Goal: Task Accomplishment & Management: Manage account settings

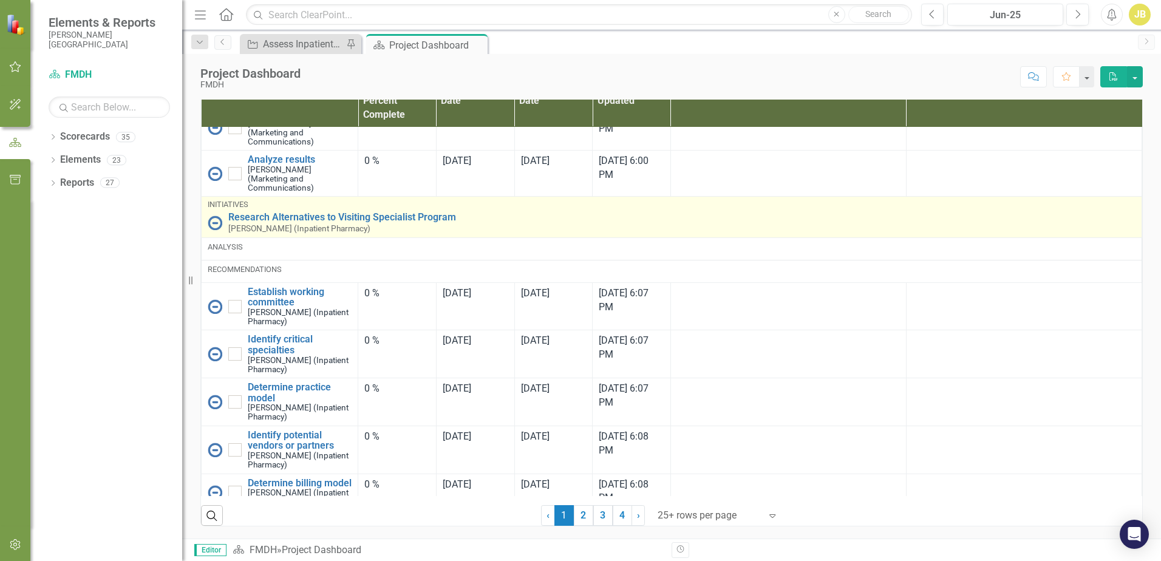
scroll to position [807, 0]
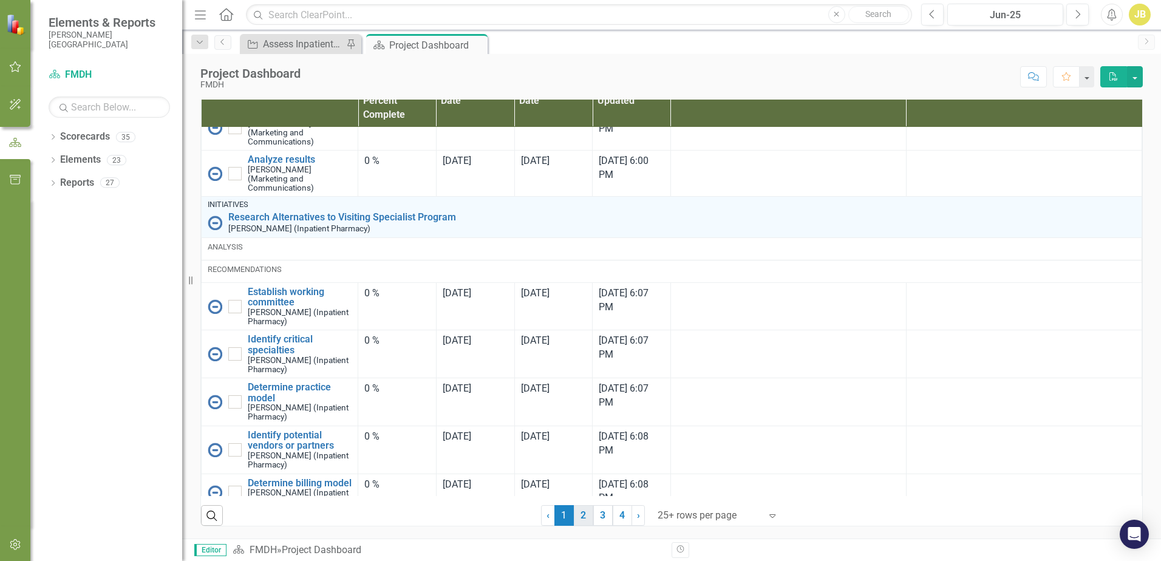
click at [582, 518] on link "2" at bounding box center [583, 515] width 19 height 21
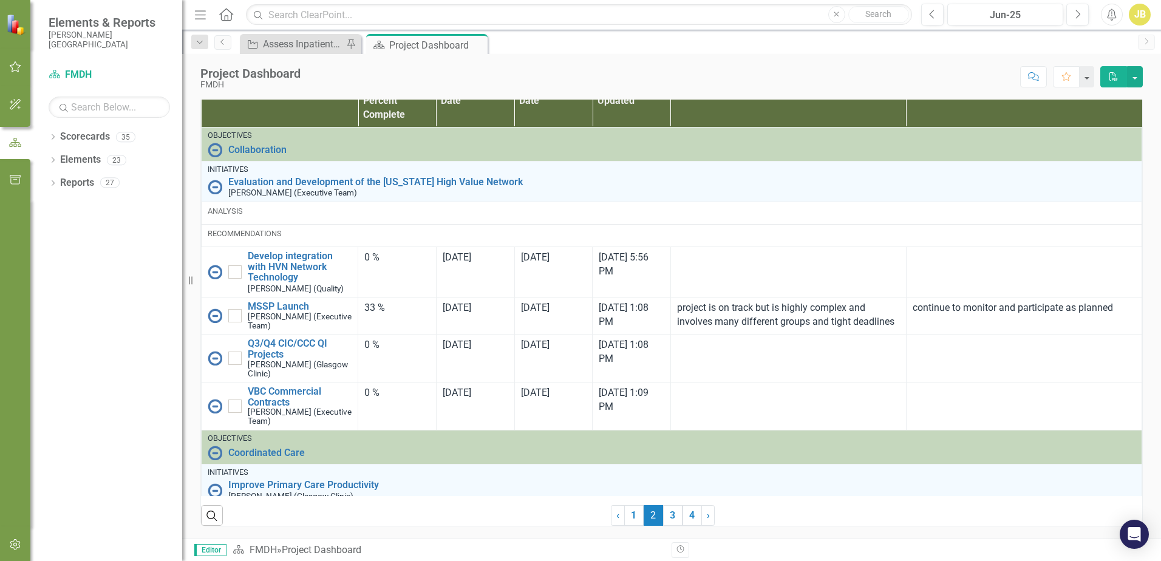
checkbox input "true"
checkbox input "false"
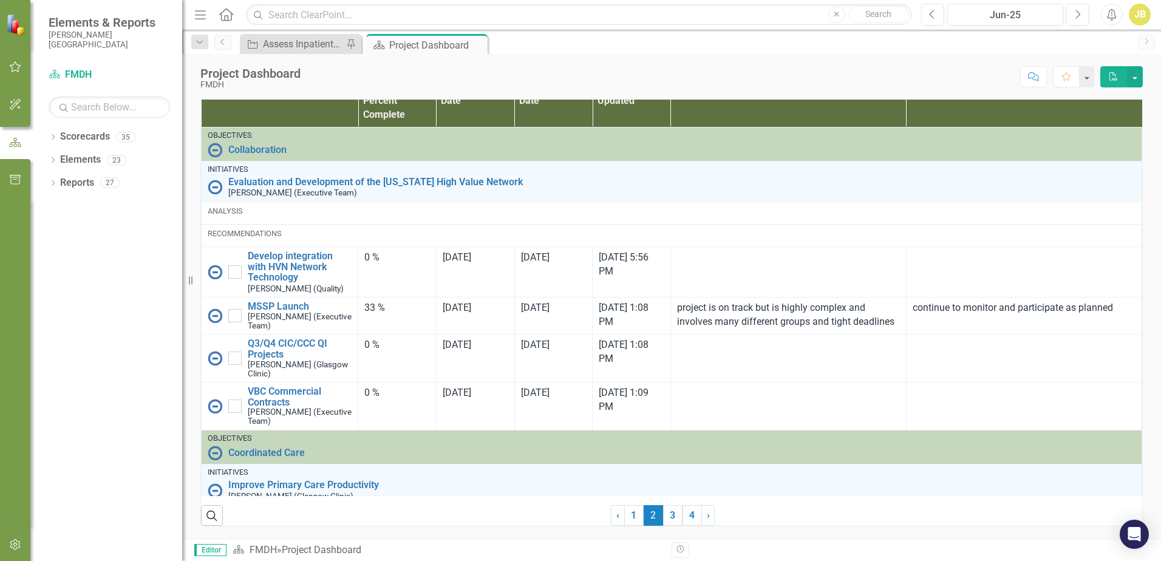
checkbox input "false"
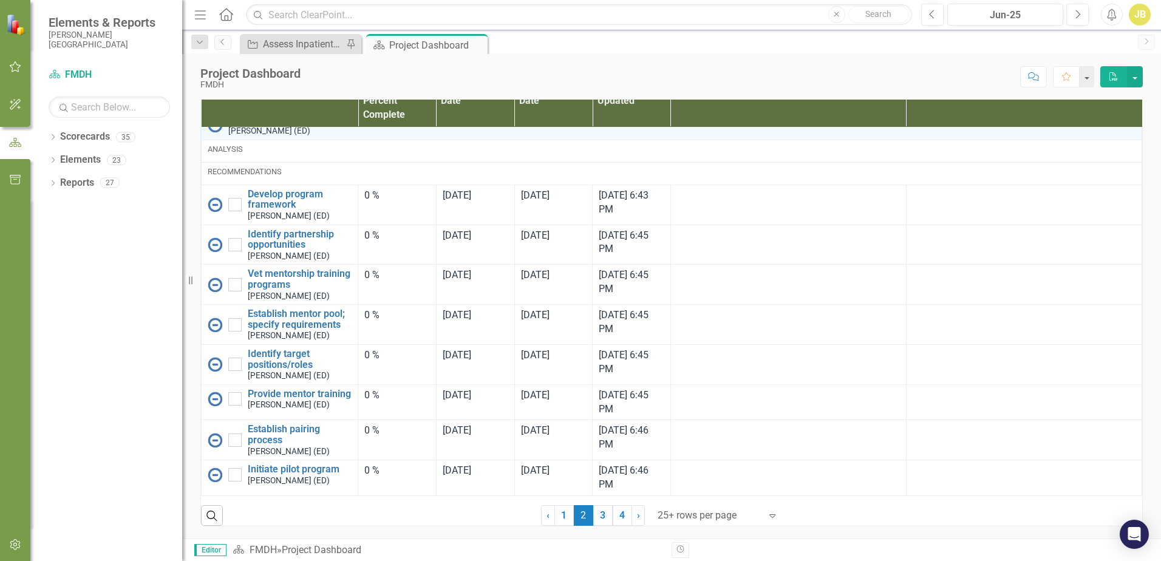
scroll to position [1794, 0]
click at [17, 66] on icon "button" at bounding box center [15, 67] width 13 height 10
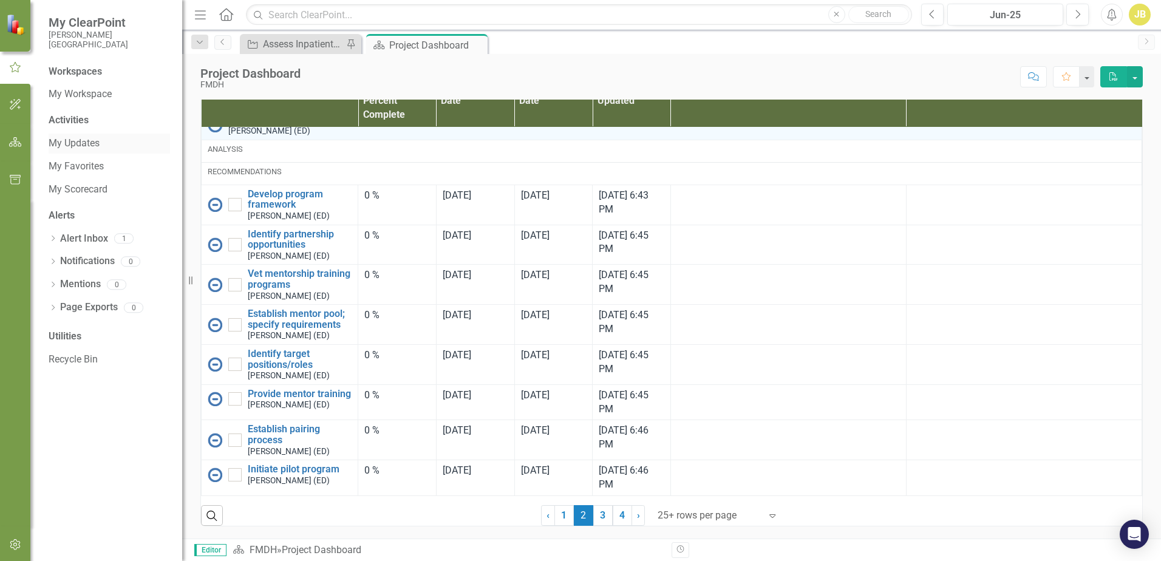
click at [86, 145] on link "My Updates" at bounding box center [109, 144] width 121 height 14
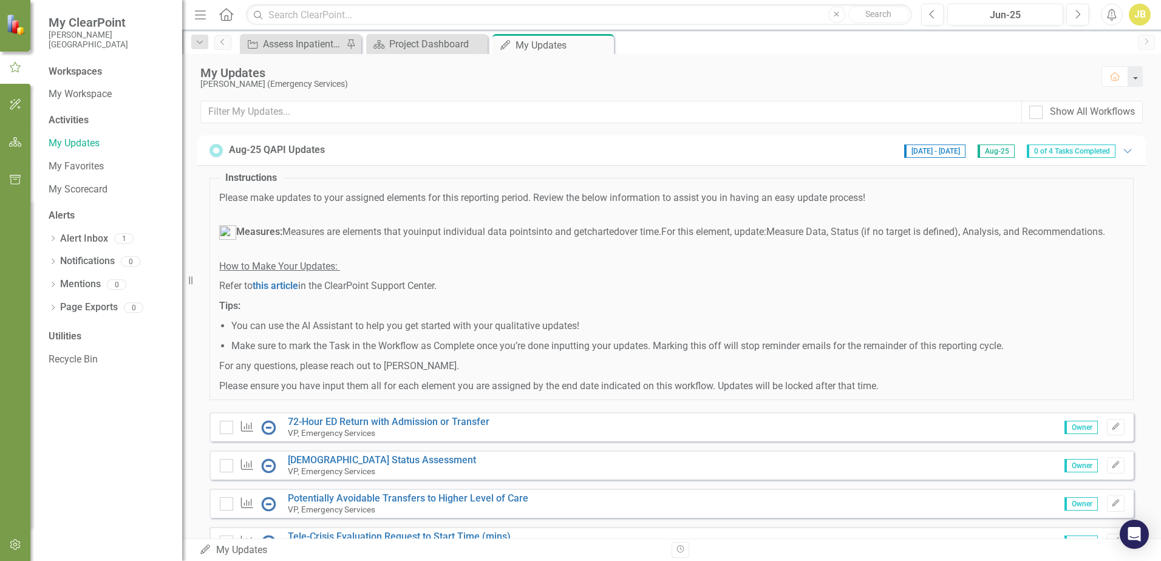
click at [435, 55] on div "My Updates [PERSON_NAME] (Emergency Services) Home" at bounding box center [671, 77] width 978 height 47
click at [433, 46] on div "Project Dashboard" at bounding box center [429, 43] width 80 height 15
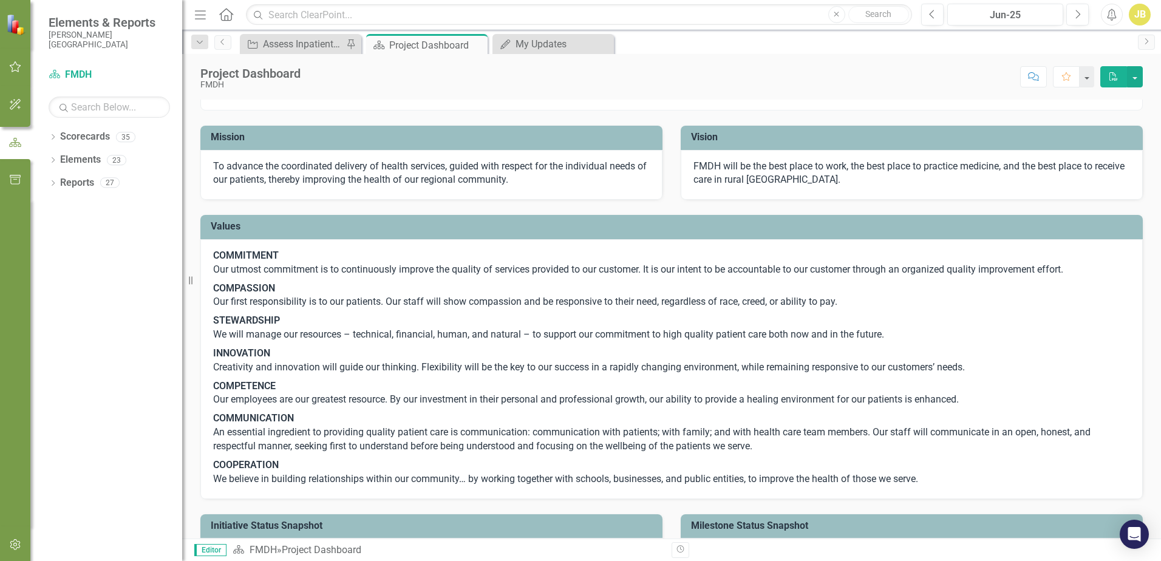
scroll to position [18, 0]
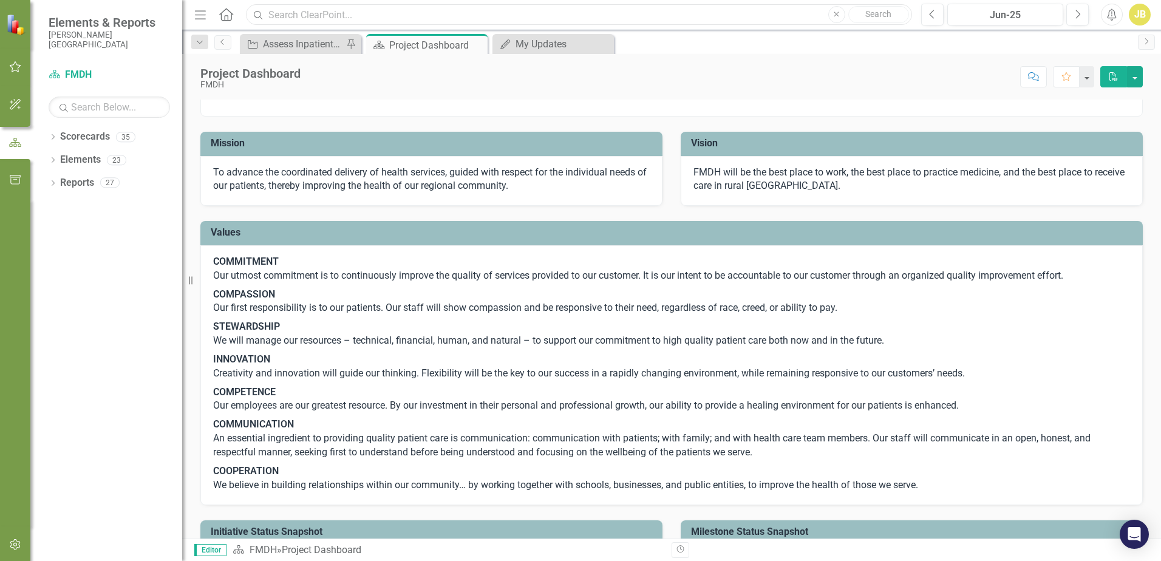
click at [444, 11] on input "text" at bounding box center [579, 14] width 666 height 21
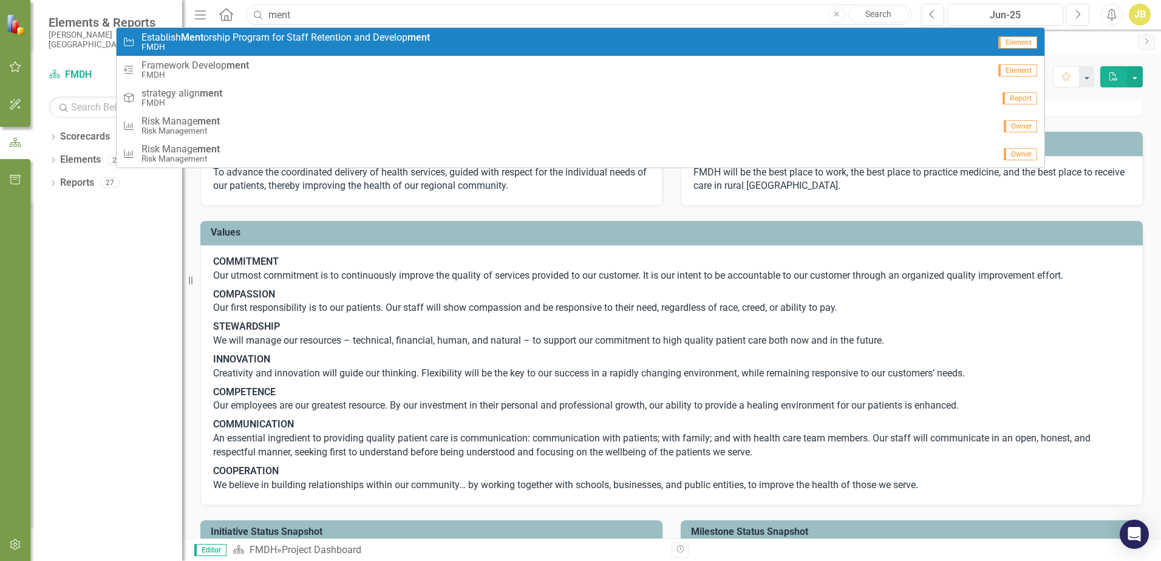
type input "ment"
click at [344, 47] on small "FMDH" at bounding box center [285, 46] width 288 height 9
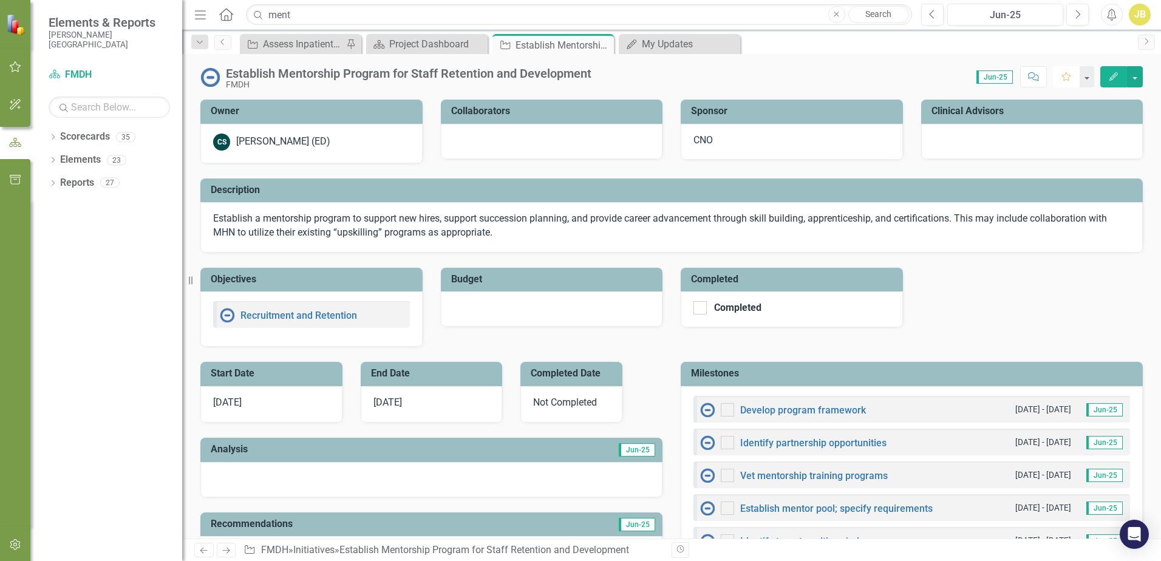
click at [1069, 76] on icon "Favorite" at bounding box center [1065, 76] width 11 height 8
click at [308, 47] on div "Assess Inpatient Volumes and Identify Outpatient Offsets" at bounding box center [303, 43] width 80 height 15
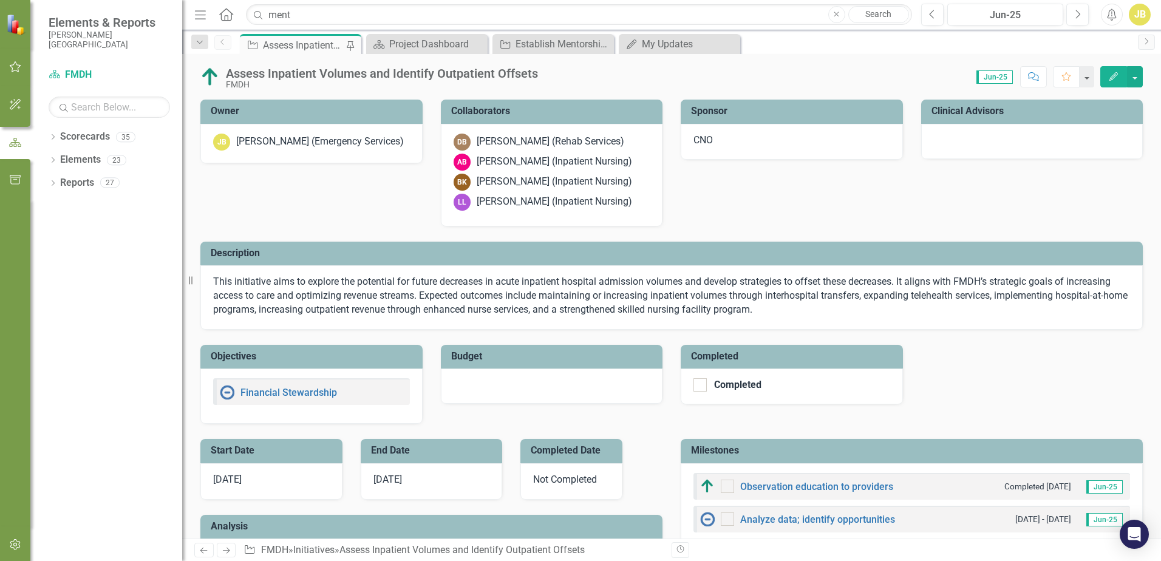
checkbox input "true"
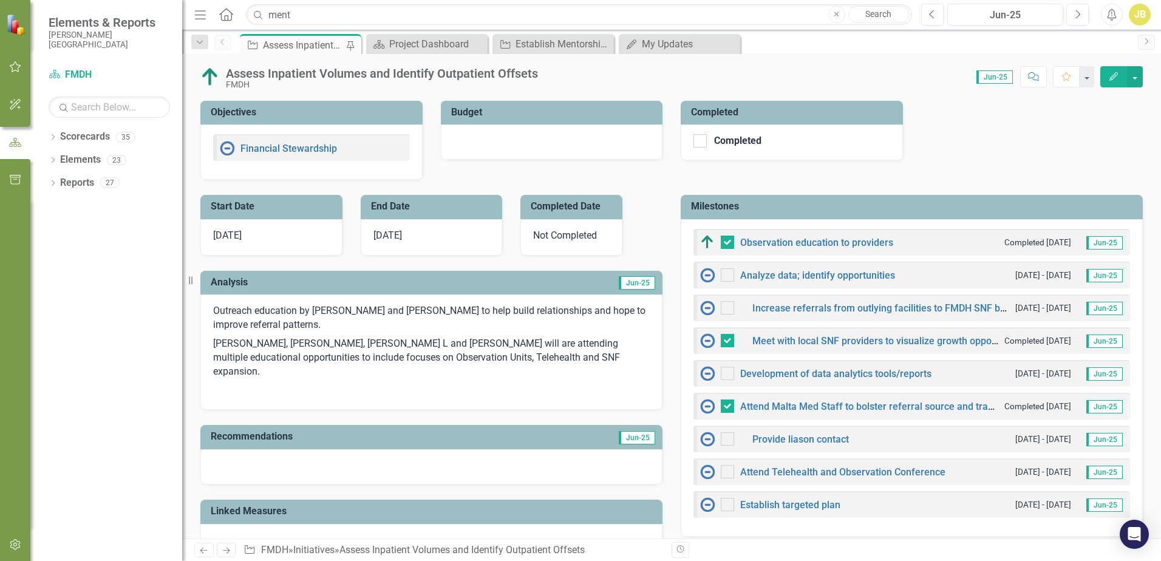
scroll to position [364, 0]
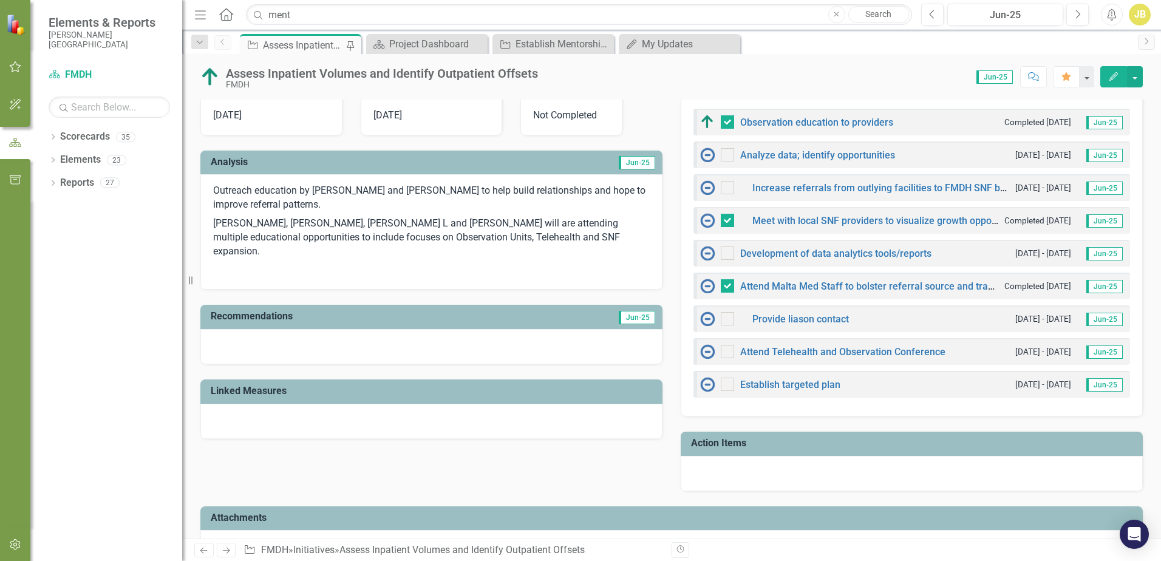
click at [1096, 127] on span "Jun-25" at bounding box center [1104, 122] width 36 height 13
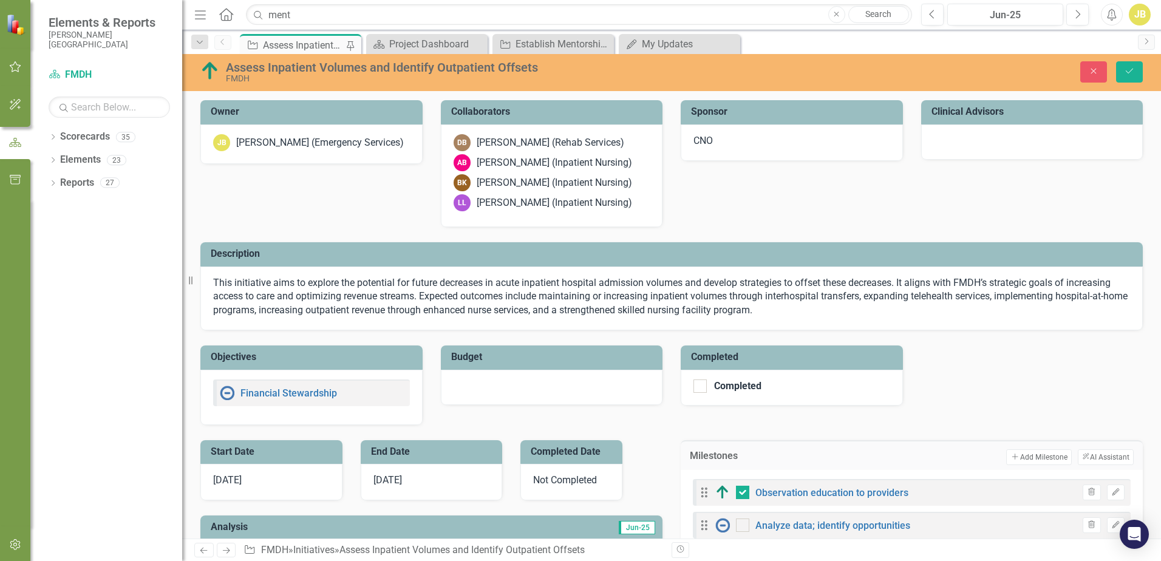
scroll to position [121, 0]
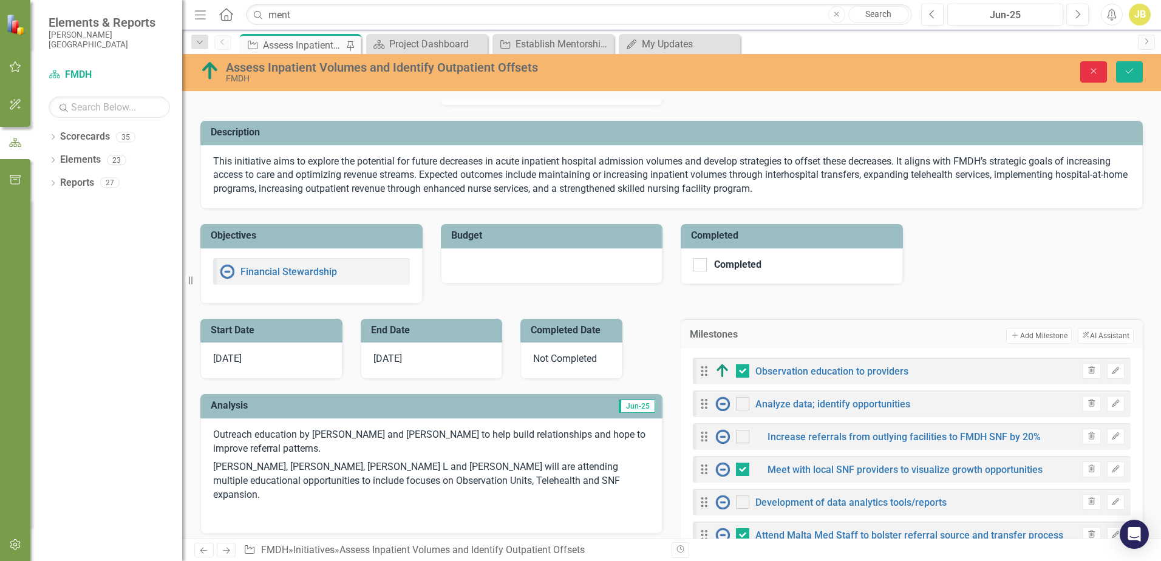
click at [1088, 75] on icon "Close" at bounding box center [1093, 71] width 11 height 8
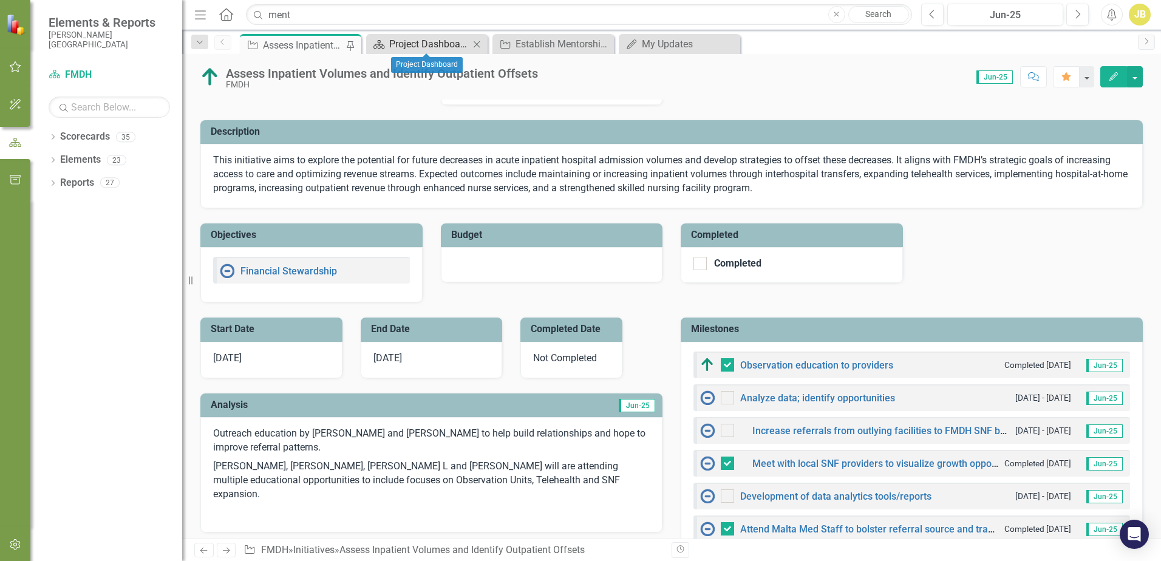
click at [421, 42] on div "Project Dashboard" at bounding box center [429, 43] width 80 height 15
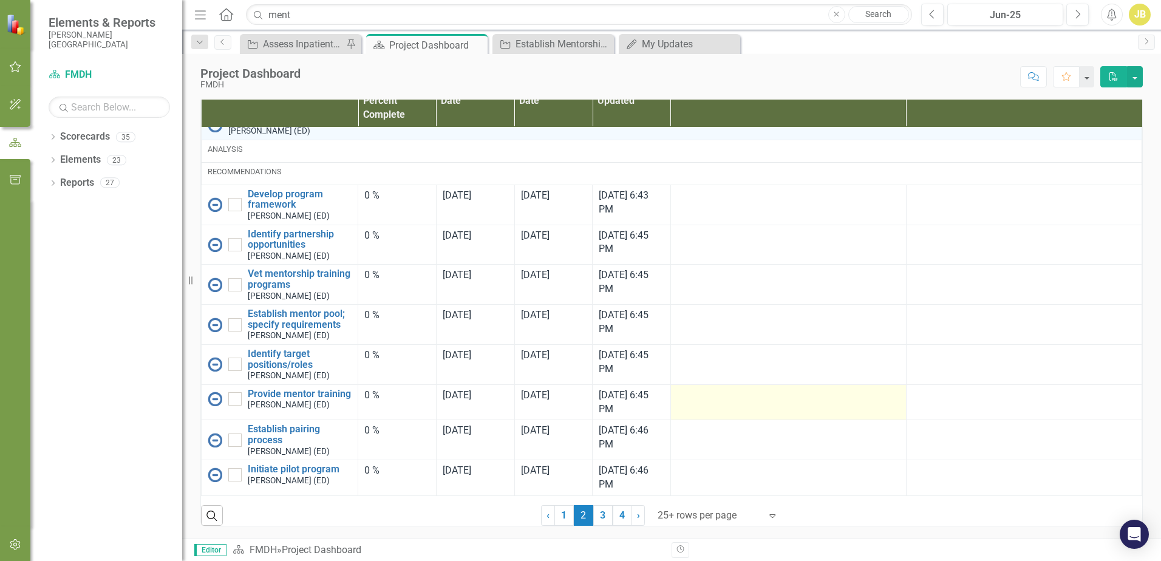
scroll to position [807, 0]
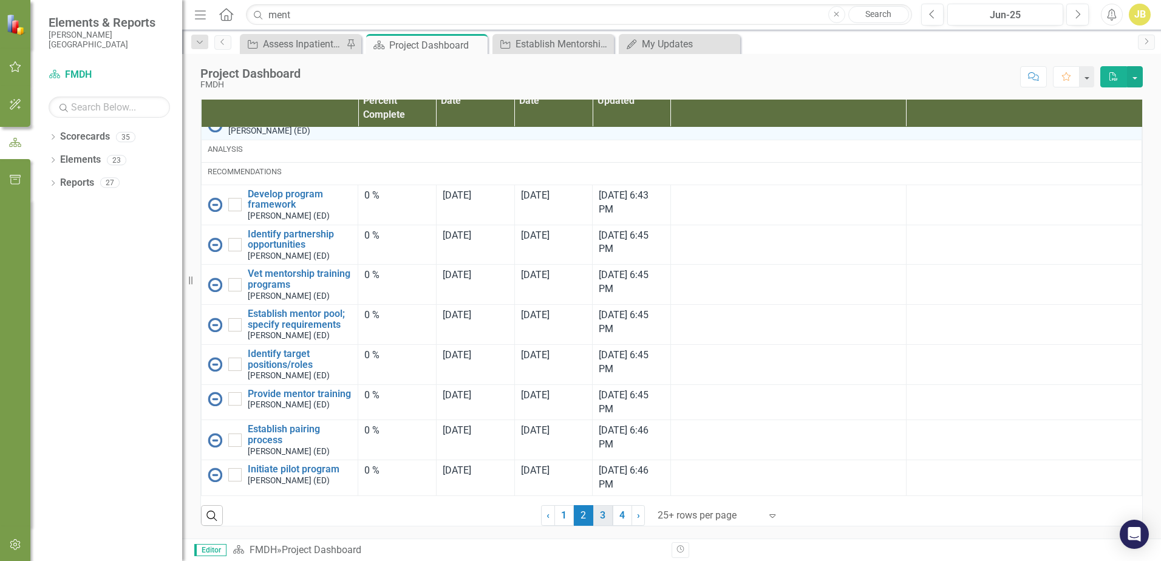
click at [602, 512] on link "3" at bounding box center [602, 515] width 19 height 21
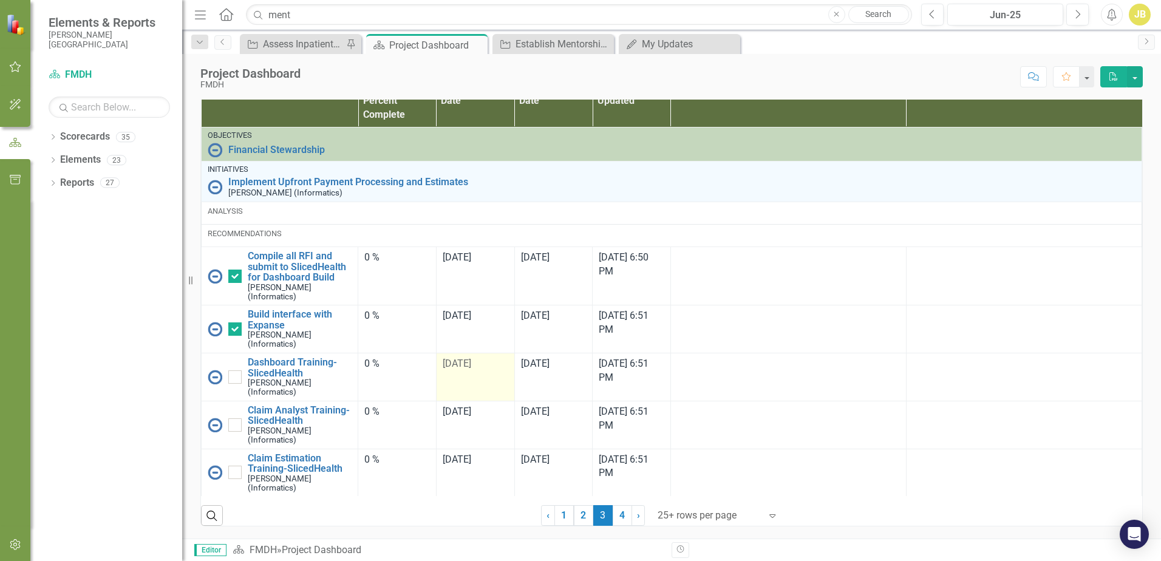
checkbox input "false"
checkbox input "true"
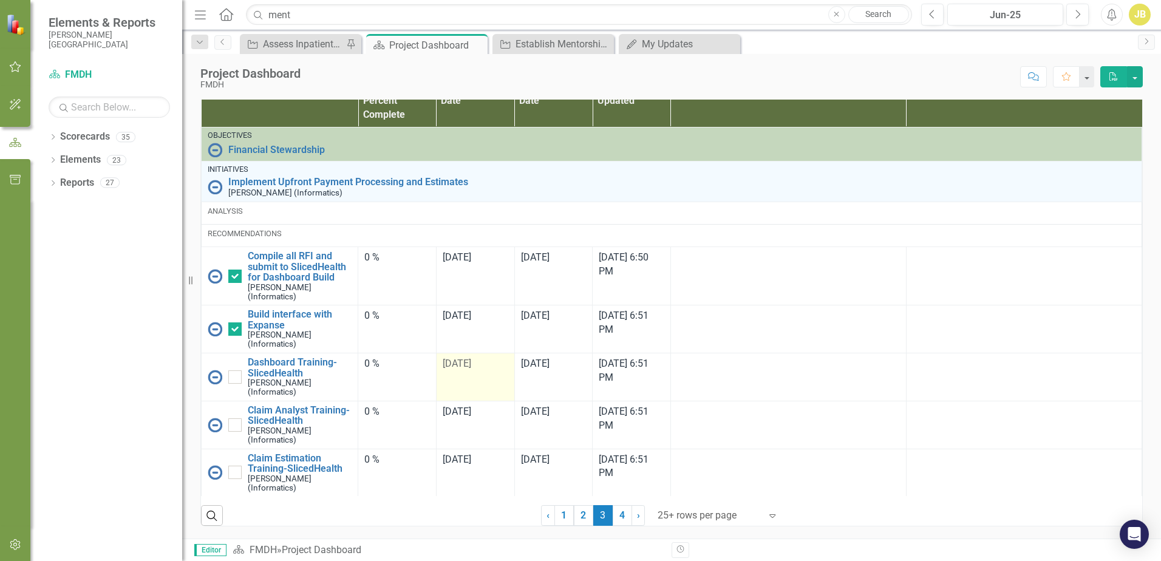
checkbox input "true"
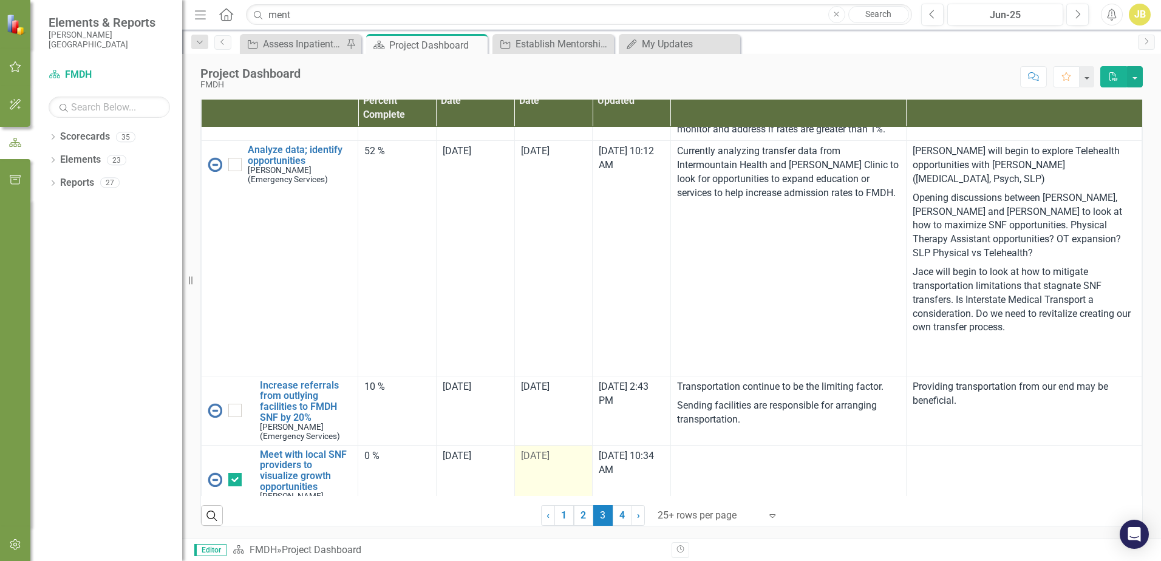
scroll to position [1214, 0]
